Goal: Information Seeking & Learning: Learn about a topic

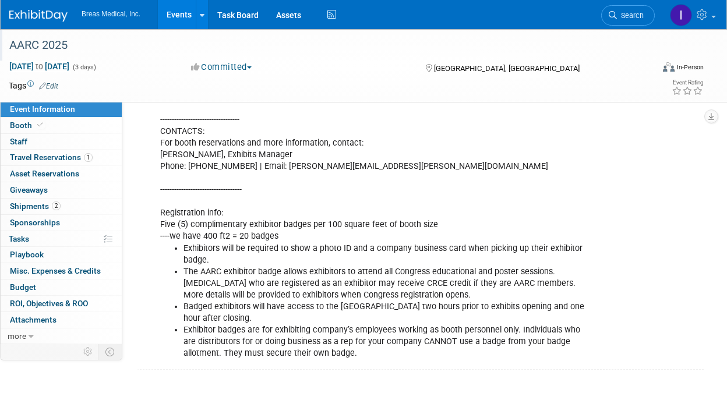
click at [412, 39] on div "AARC 2025" at bounding box center [324, 45] width 639 height 21
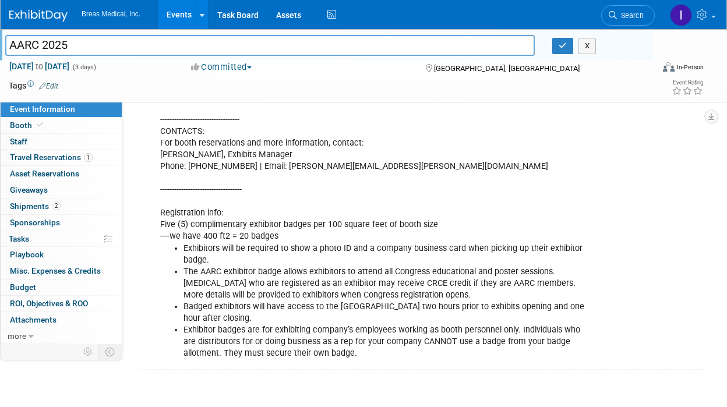
click at [586, 43] on button "X" at bounding box center [587, 46] width 18 height 16
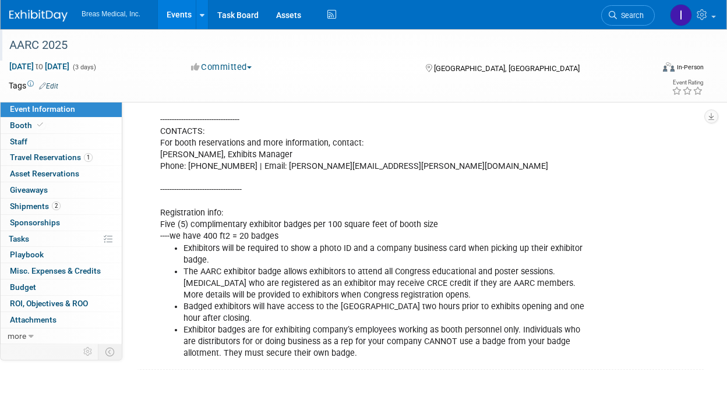
click at [185, 20] on link "Events" at bounding box center [179, 14] width 43 height 29
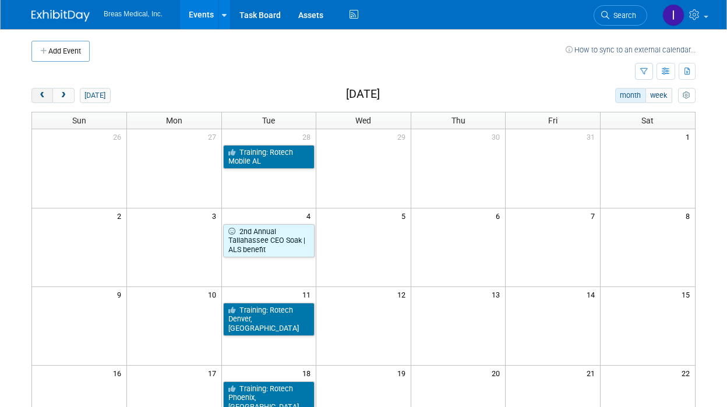
click at [39, 95] on span "prev" at bounding box center [42, 96] width 9 height 8
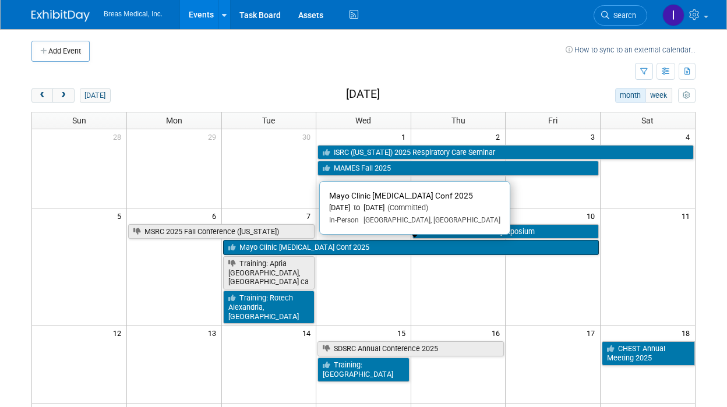
click at [370, 246] on link "Mayo Clinic [MEDICAL_DATA] Conf 2025" at bounding box center [411, 247] width 376 height 15
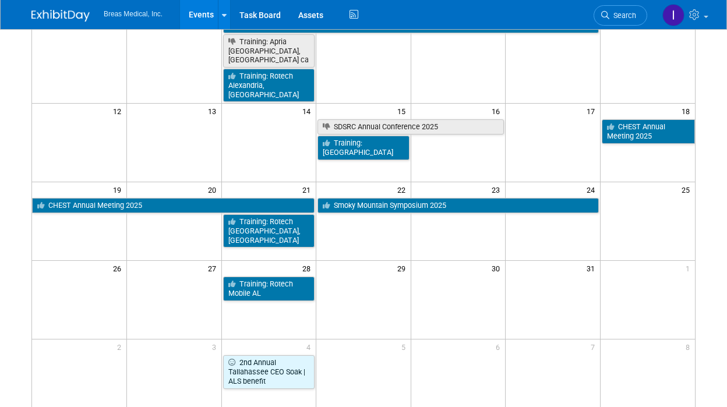
scroll to position [233, 0]
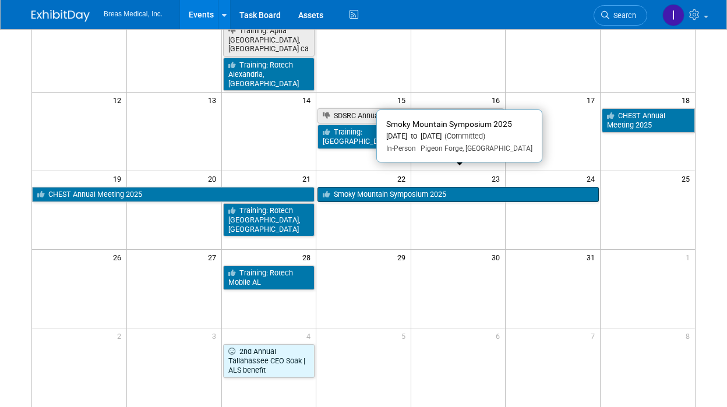
click at [443, 187] on link "Smoky Mountain Symposium 2025" at bounding box center [457, 194] width 281 height 15
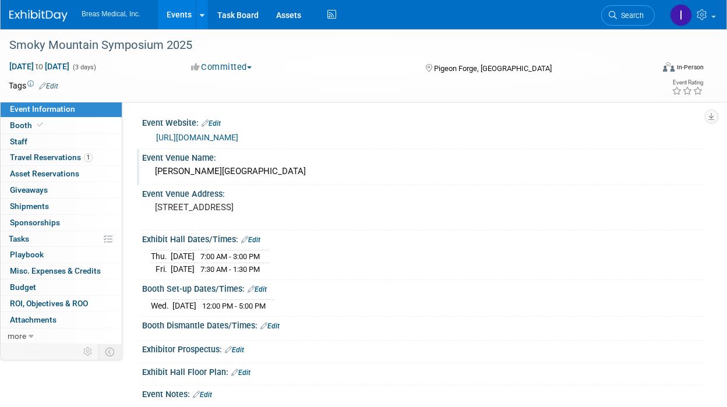
drag, startPoint x: 154, startPoint y: 169, endPoint x: 295, endPoint y: 178, distance: 141.8
click at [295, 178] on div "[PERSON_NAME][GEOGRAPHIC_DATA]" at bounding box center [423, 171] width 544 height 18
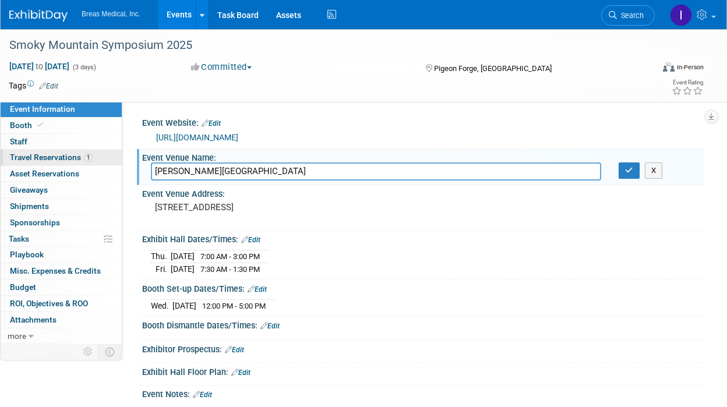
drag, startPoint x: 310, startPoint y: 172, endPoint x: 101, endPoint y: 158, distance: 209.5
